Goal: Find specific page/section: Find specific page/section

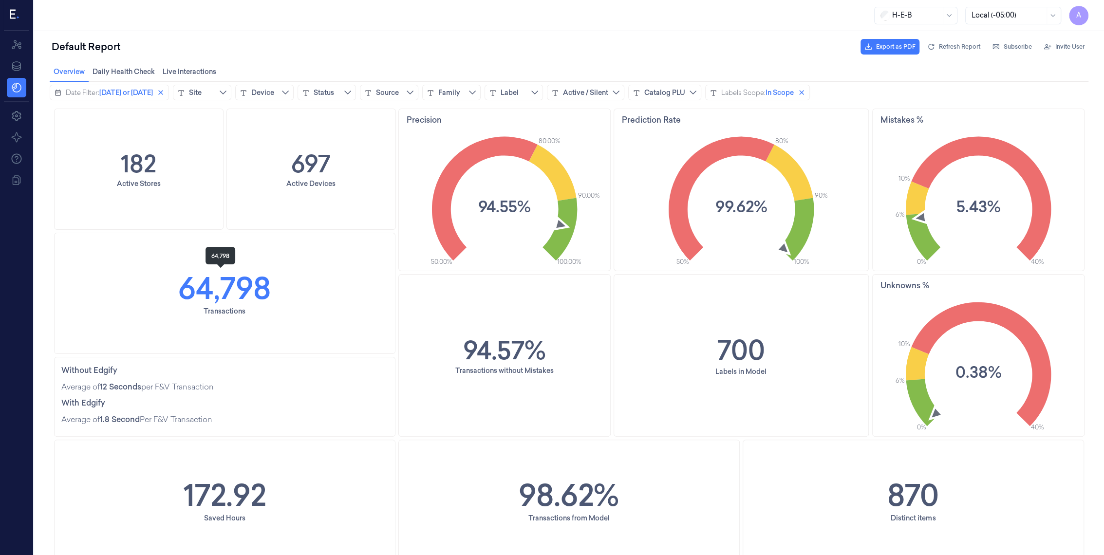
click at [227, 282] on h1 "64,798" at bounding box center [224, 287] width 93 height 43
click at [208, 309] on div "Transactions" at bounding box center [225, 311] width 42 height 11
click at [212, 314] on div "Transactions" at bounding box center [225, 311] width 42 height 11
click at [18, 64] on icon at bounding box center [17, 66] width 12 height 12
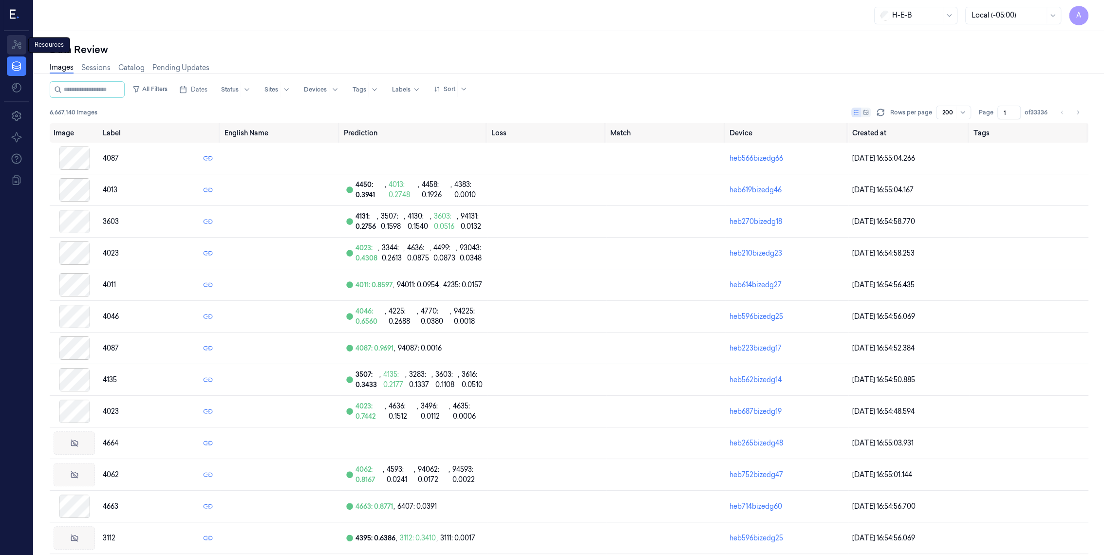
click at [19, 49] on icon at bounding box center [17, 45] width 12 height 12
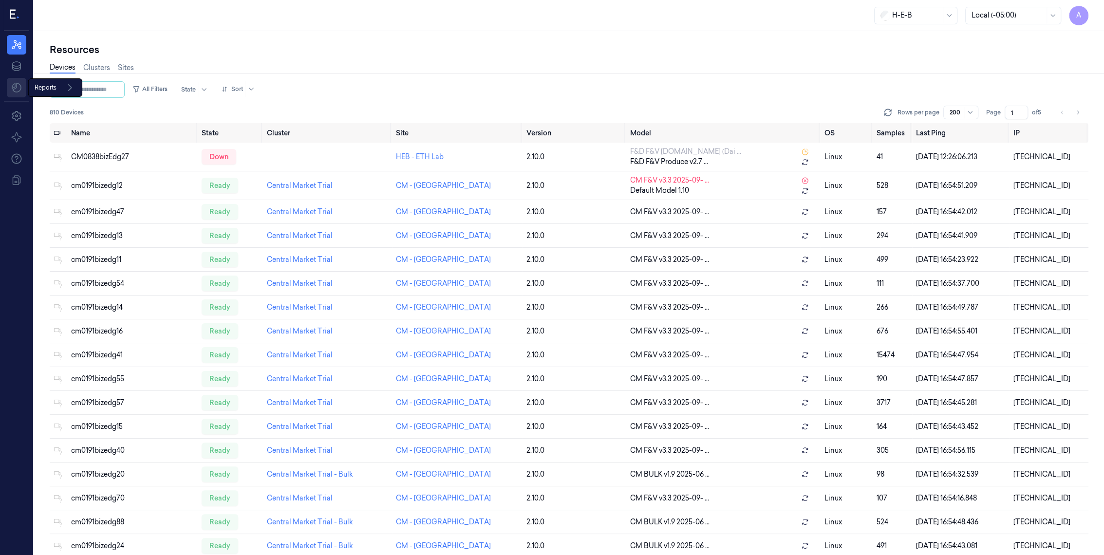
click at [14, 84] on html "A Resources Data Reports Reports Settings About Support Documentation H-E-B Loc…" at bounding box center [552, 277] width 1104 height 555
click at [86, 108] on span "Default Report" at bounding box center [62, 109] width 48 height 10
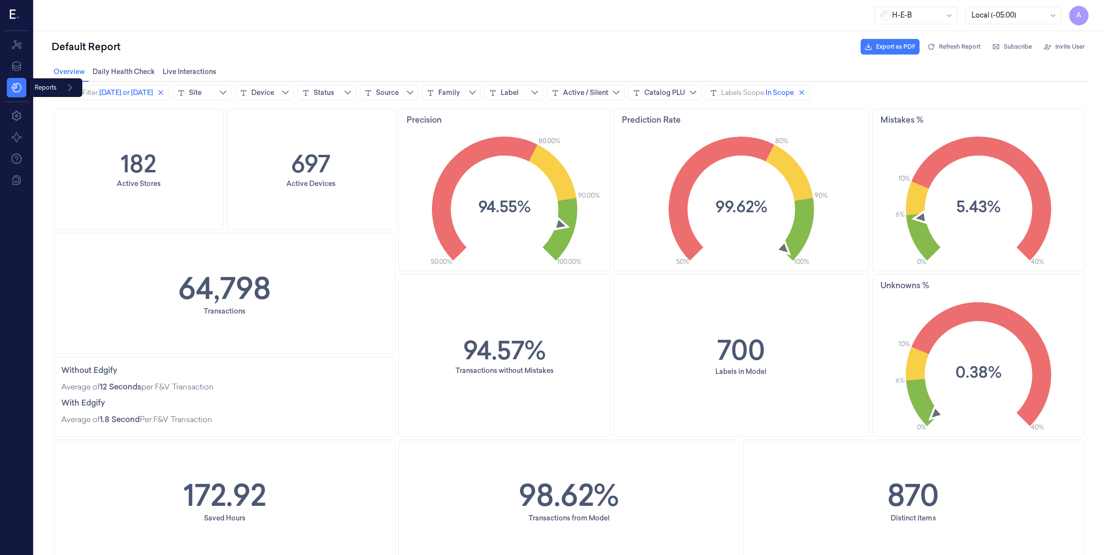
click at [73, 88] on icon at bounding box center [70, 88] width 12 height 12
click at [74, 123] on span "HEB F&D Impact" at bounding box center [65, 125] width 54 height 10
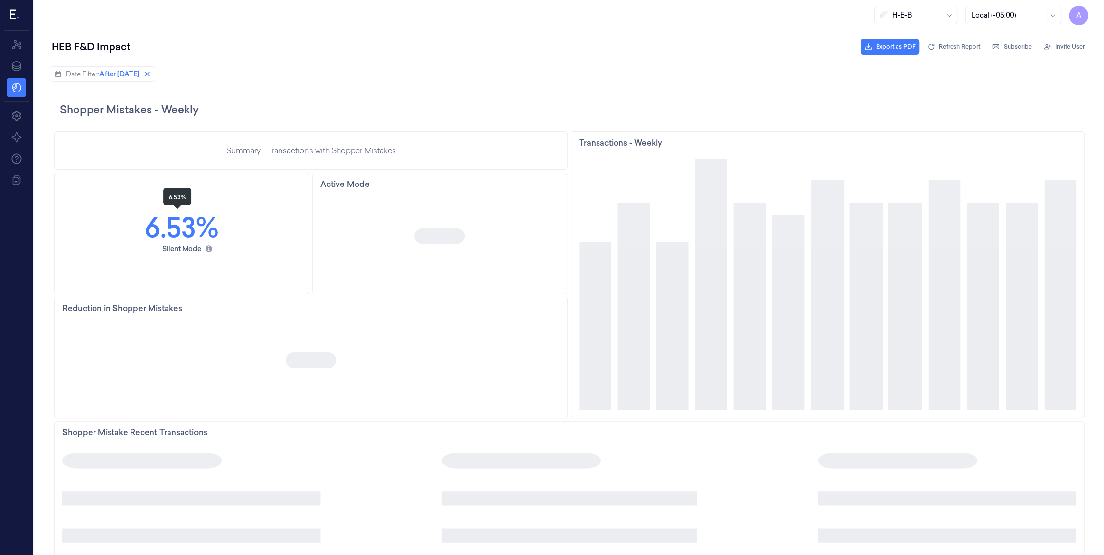
click at [182, 236] on h1 "6.53%" at bounding box center [182, 227] width 74 height 38
click at [165, 226] on h1 "6.53%" at bounding box center [182, 227] width 74 height 38
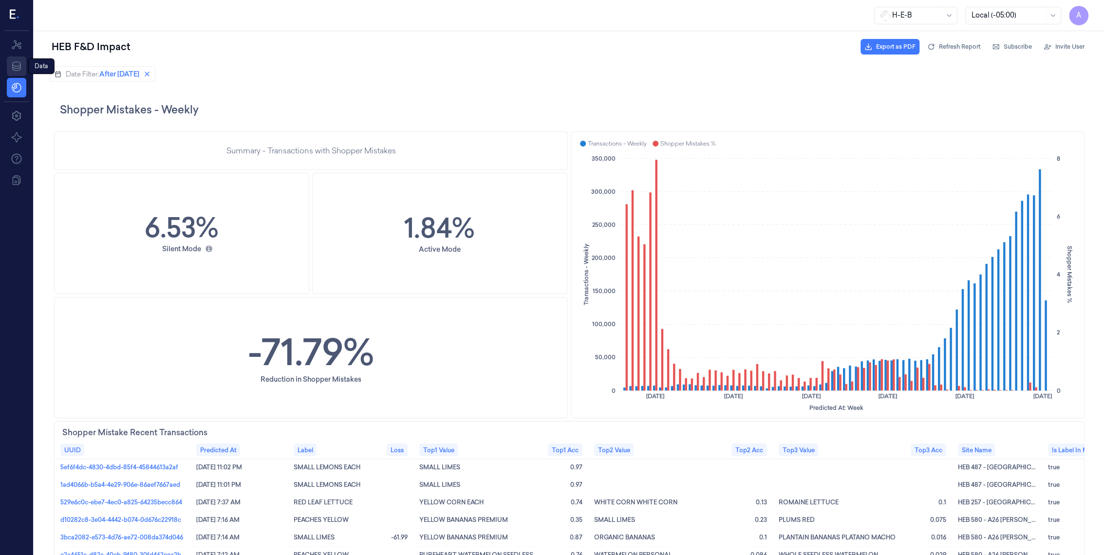
click at [22, 64] on icon at bounding box center [17, 66] width 12 height 12
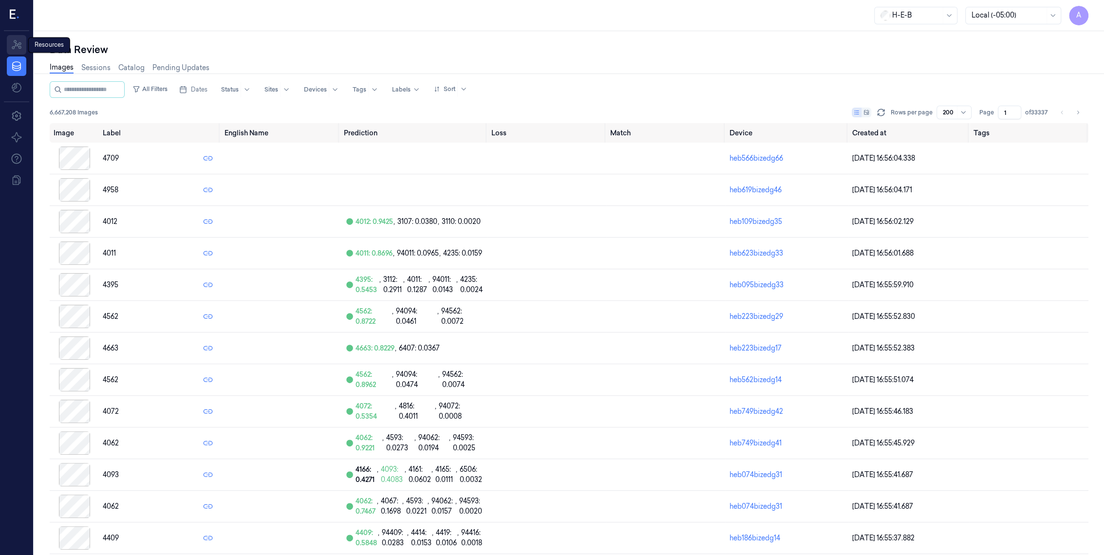
drag, startPoint x: 15, startPoint y: 44, endPoint x: 11, endPoint y: 36, distance: 8.7
click at [14, 43] on icon at bounding box center [17, 45] width 12 height 12
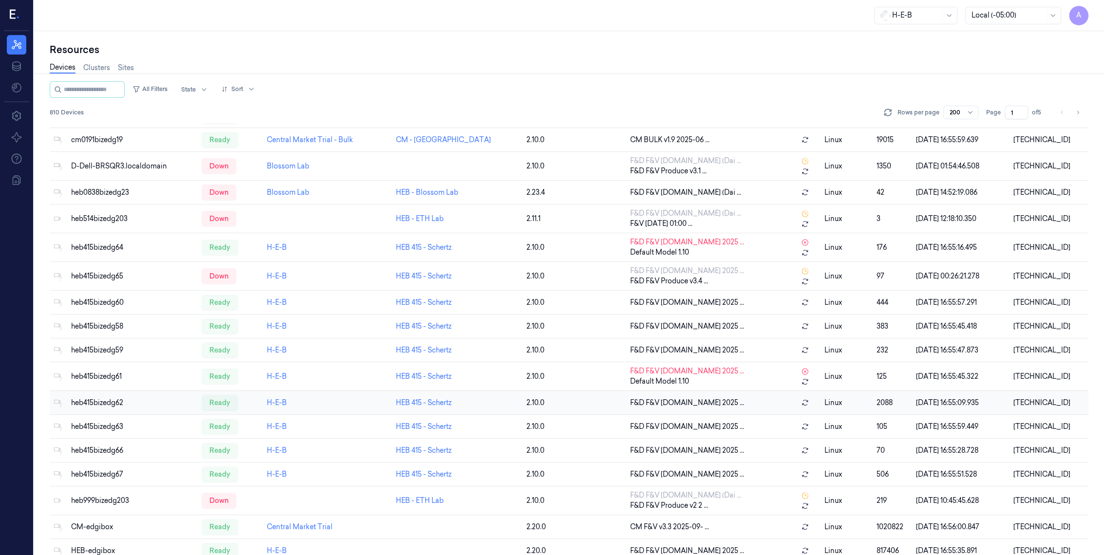
scroll to position [541, 0]
